Goal: Task Accomplishment & Management: Manage account settings

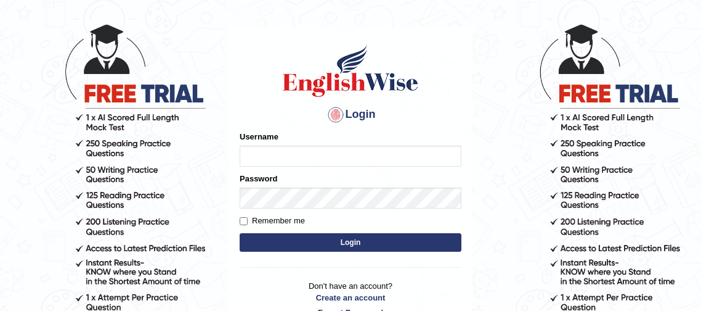
scroll to position [55, 0]
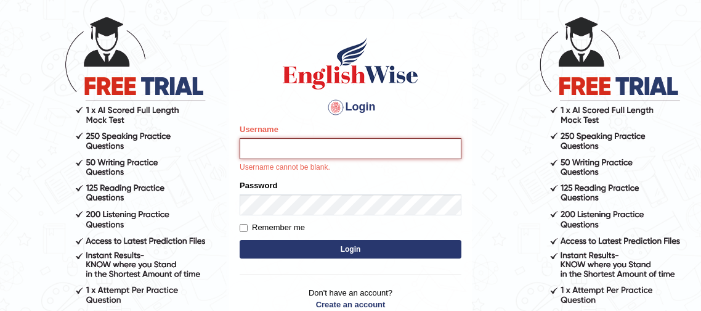
click at [311, 149] on input "Username" at bounding box center [351, 148] width 222 height 21
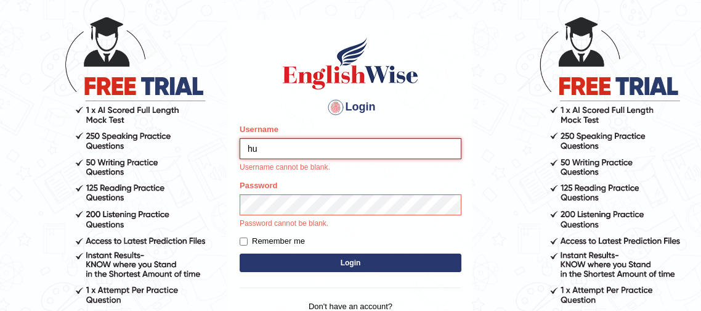
type input "h"
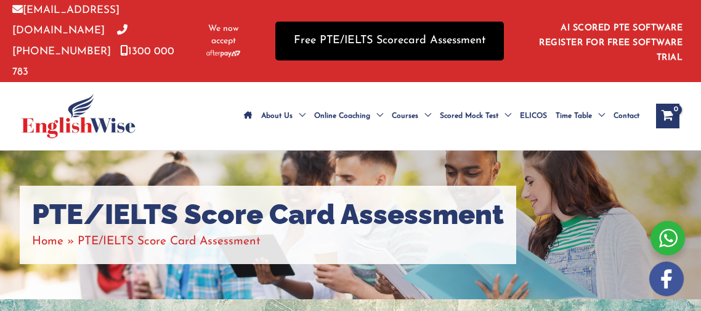
click at [418, 37] on link "Free PTE/IELTS Scorecard Assessment" at bounding box center [389, 41] width 229 height 39
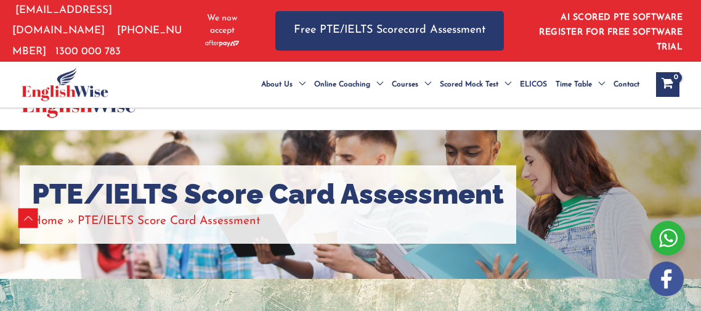
scroll to position [277, 0]
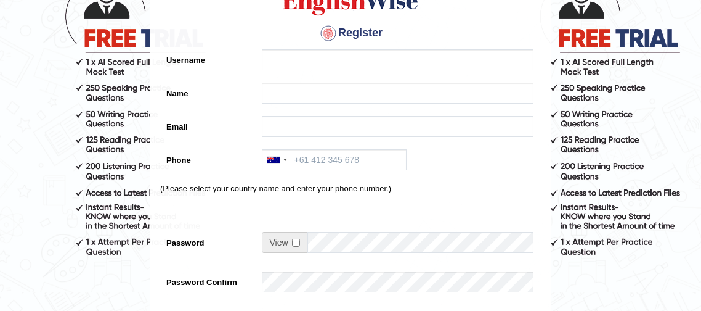
scroll to position [101, 0]
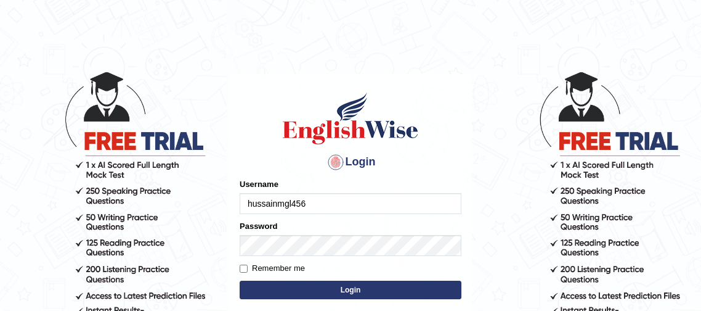
type input "hussainmgl456"
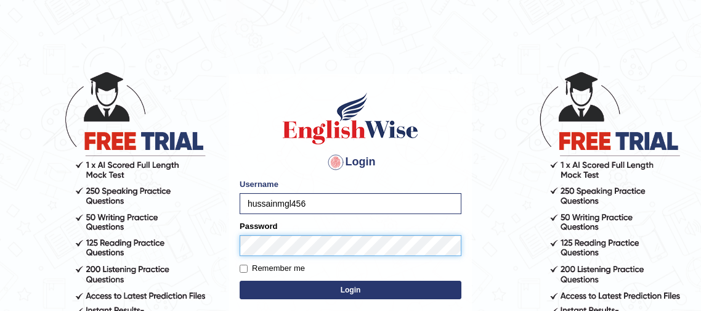
click at [240, 280] on button "Login" at bounding box center [351, 289] width 222 height 18
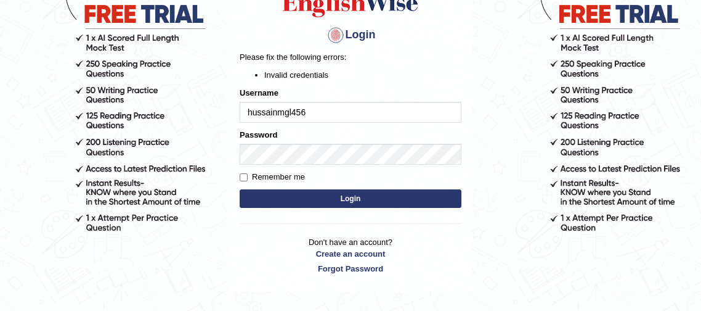
scroll to position [157, 0]
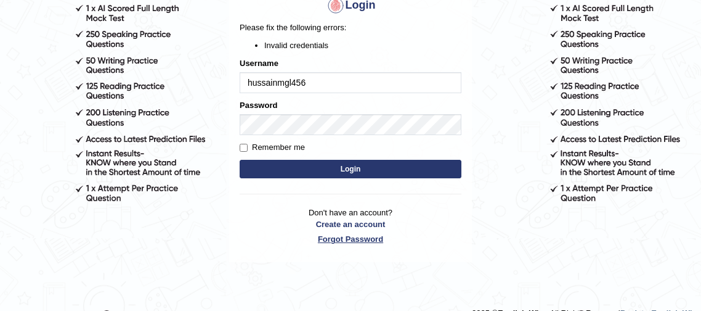
click at [349, 242] on link "Forgot Password" at bounding box center [351, 239] width 222 height 12
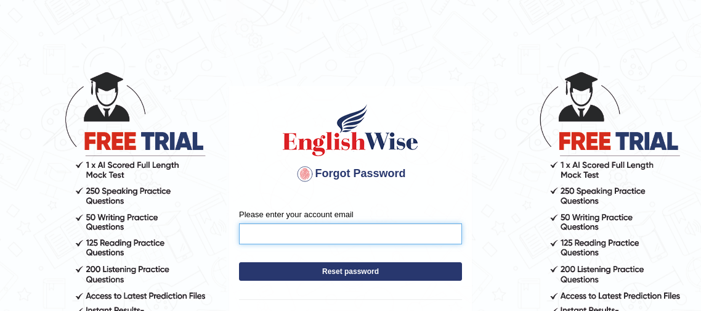
click at [348, 238] on input "Please enter your account email" at bounding box center [350, 233] width 223 height 21
type input "[EMAIL_ADDRESS][DOMAIN_NAME]"
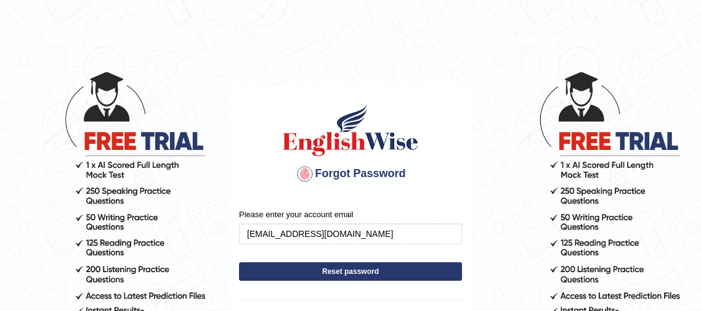
click at [328, 272] on button "Reset password" at bounding box center [350, 271] width 223 height 18
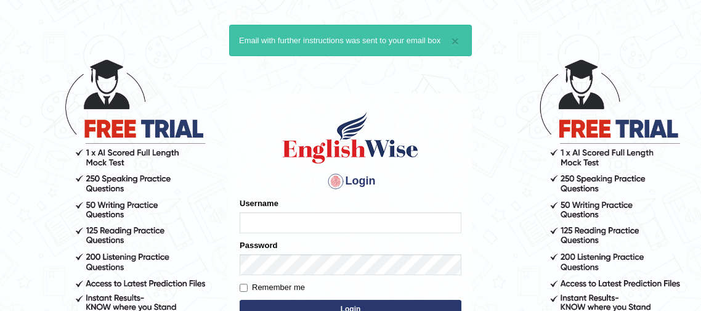
scroll to position [25, 0]
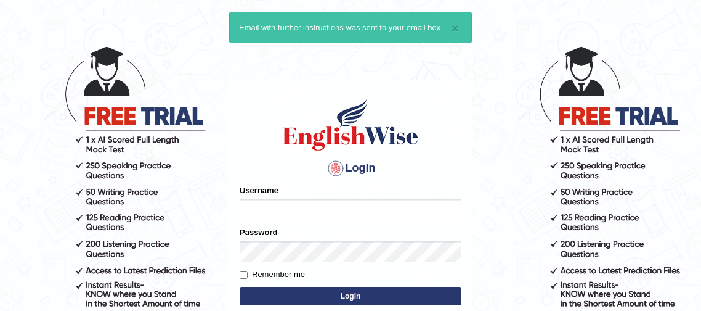
click at [309, 208] on input "Username" at bounding box center [351, 209] width 222 height 21
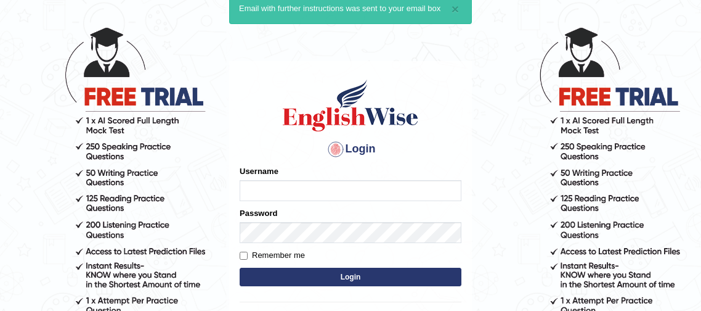
scroll to position [46, 0]
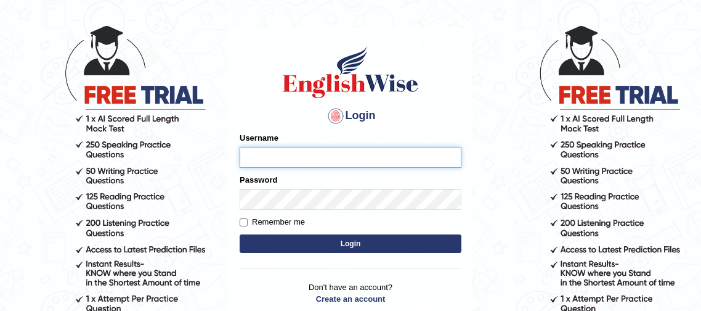
click at [290, 166] on input "Username" at bounding box center [351, 157] width 222 height 21
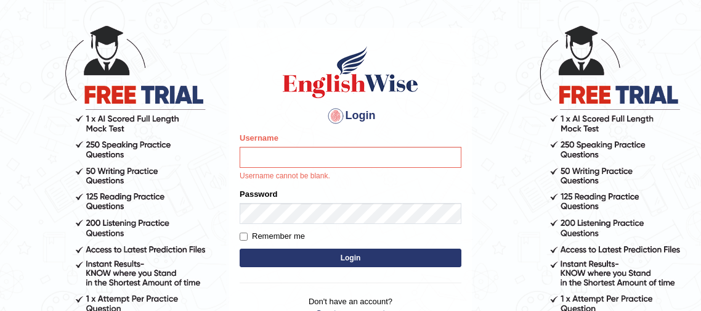
click at [268, 139] on label "Username" at bounding box center [259, 138] width 39 height 12
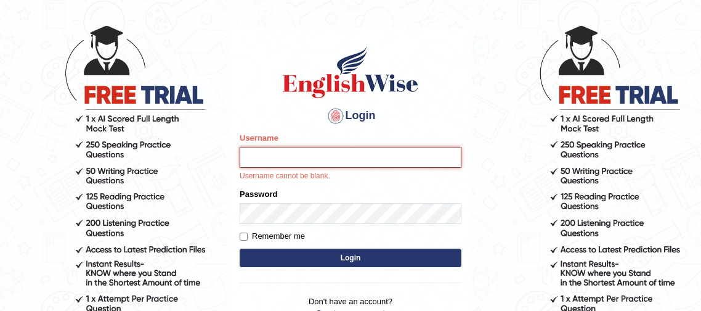
click at [268, 147] on input "Username" at bounding box center [351, 157] width 222 height 21
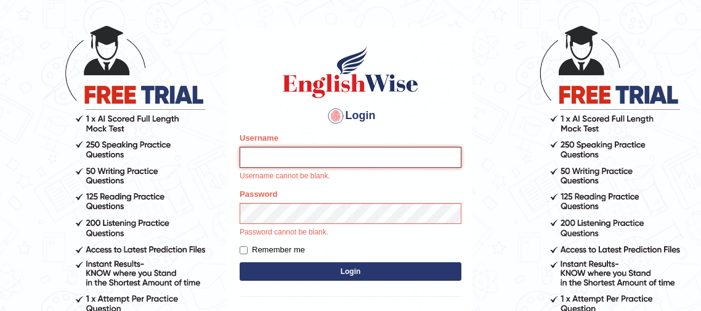
click at [271, 147] on input "Username" at bounding box center [351, 157] width 222 height 21
click at [273, 156] on input "Username" at bounding box center [351, 157] width 222 height 21
click at [274, 155] on input "Username" at bounding box center [351, 157] width 222 height 21
click at [274, 160] on input "Username" at bounding box center [351, 157] width 222 height 21
type input "hussainmgl786"
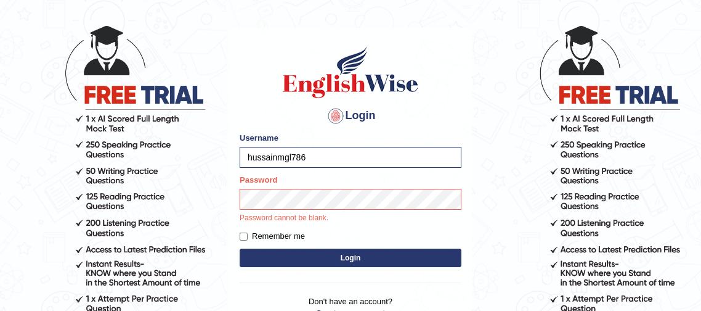
click at [365, 259] on button "Login" at bounding box center [351, 257] width 222 height 18
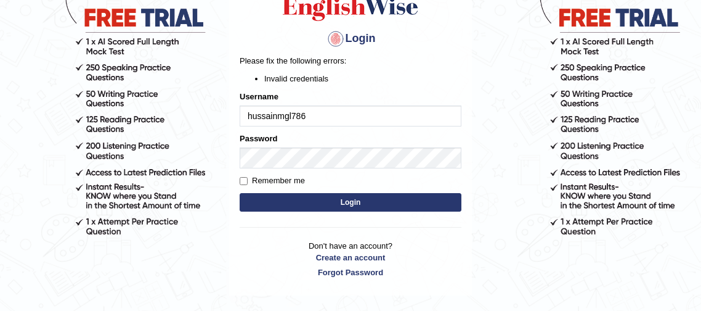
scroll to position [136, 0]
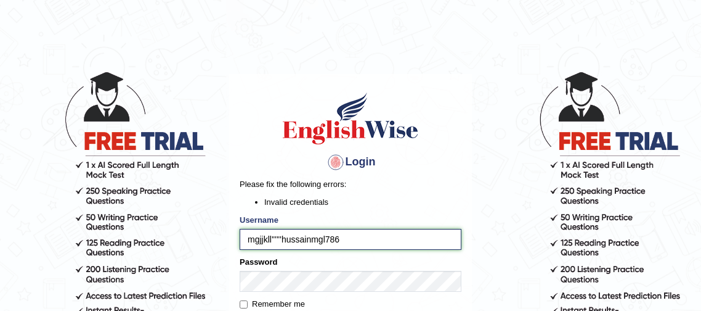
type input "mgjjkll''''''hussainmgl786"
